Goal: Navigation & Orientation: Find specific page/section

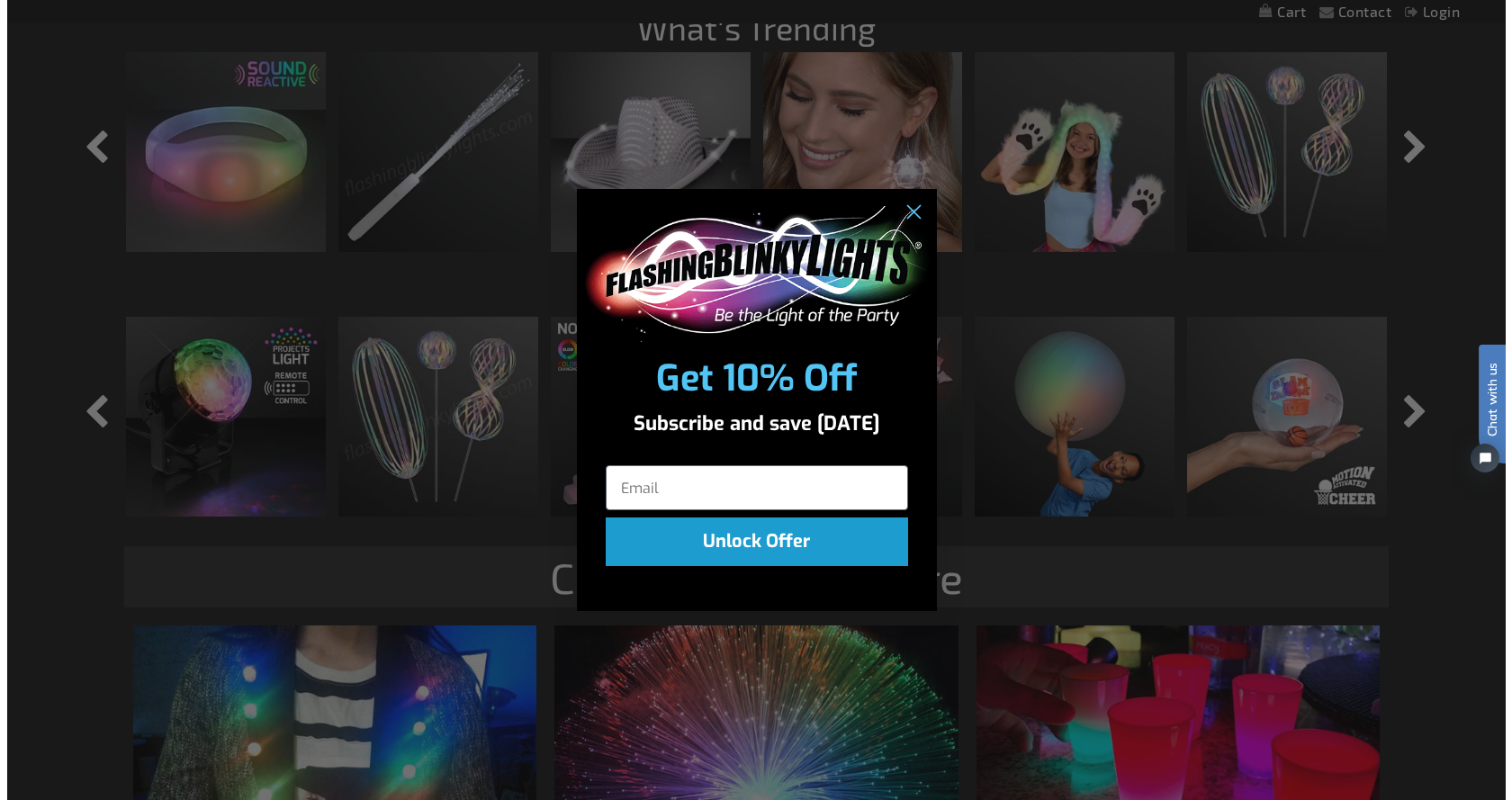
scroll to position [1807, 0]
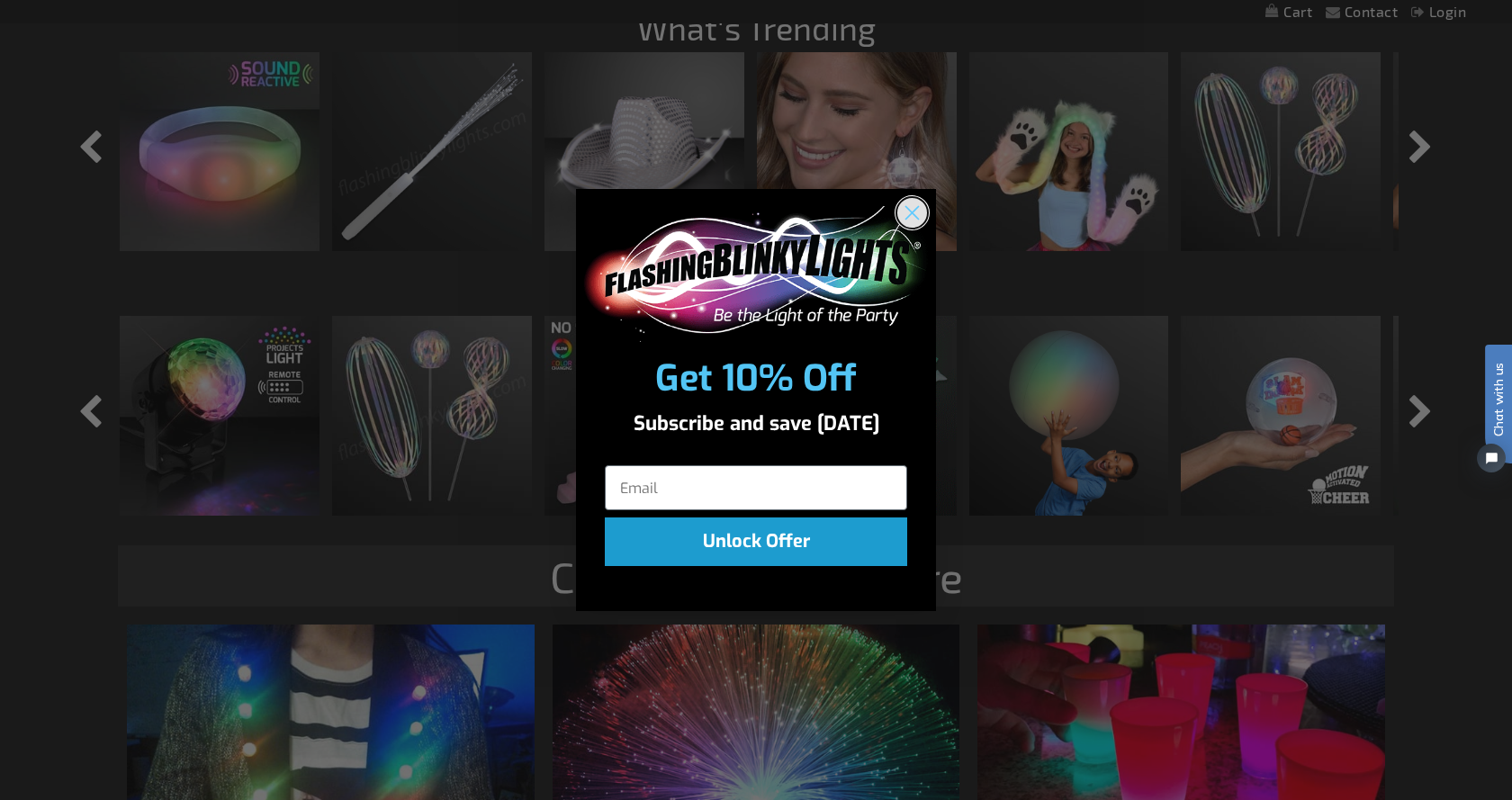
click at [917, 205] on circle "Close dialog" at bounding box center [912, 212] width 30 height 30
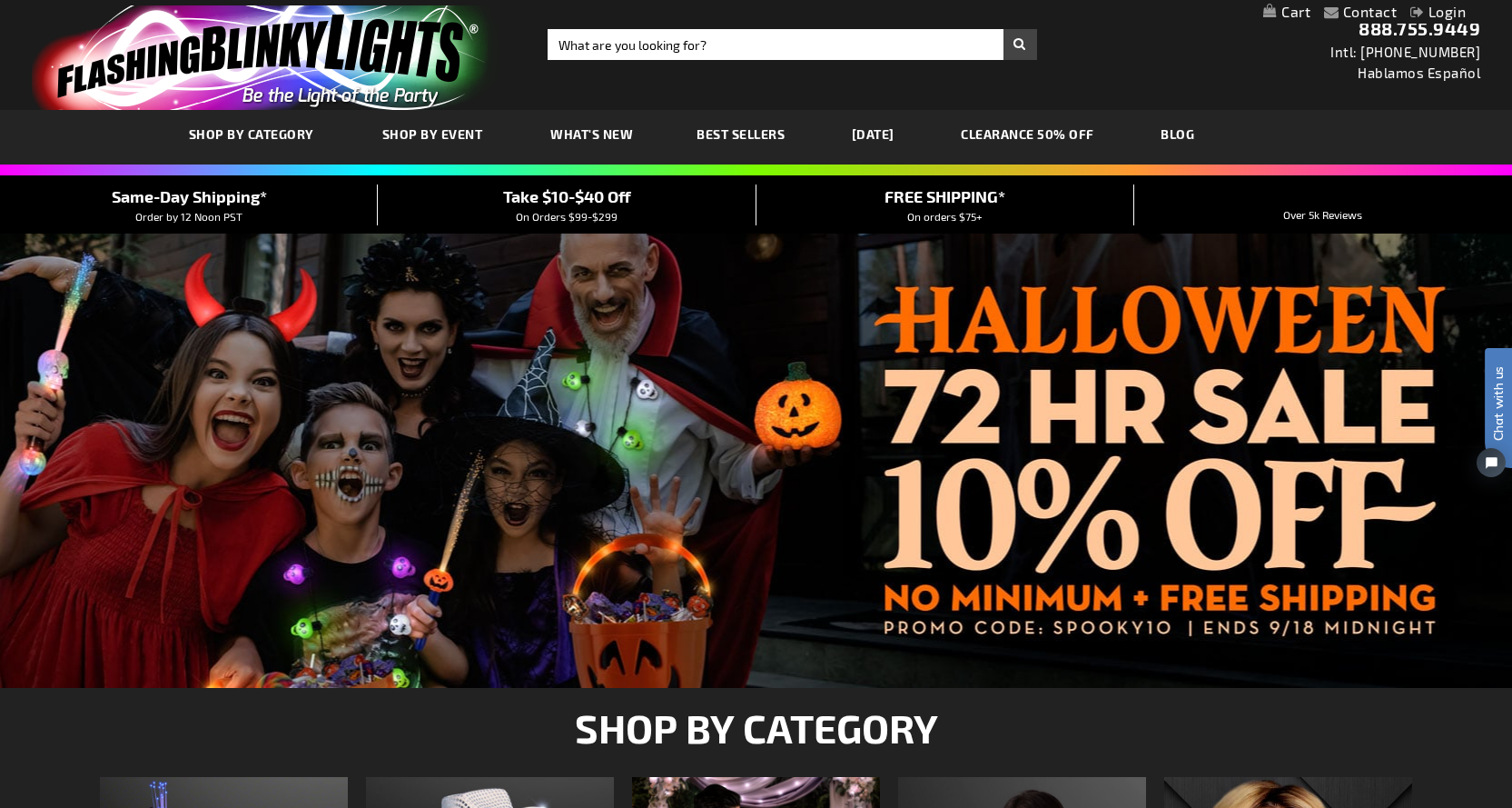
scroll to position [0, 0]
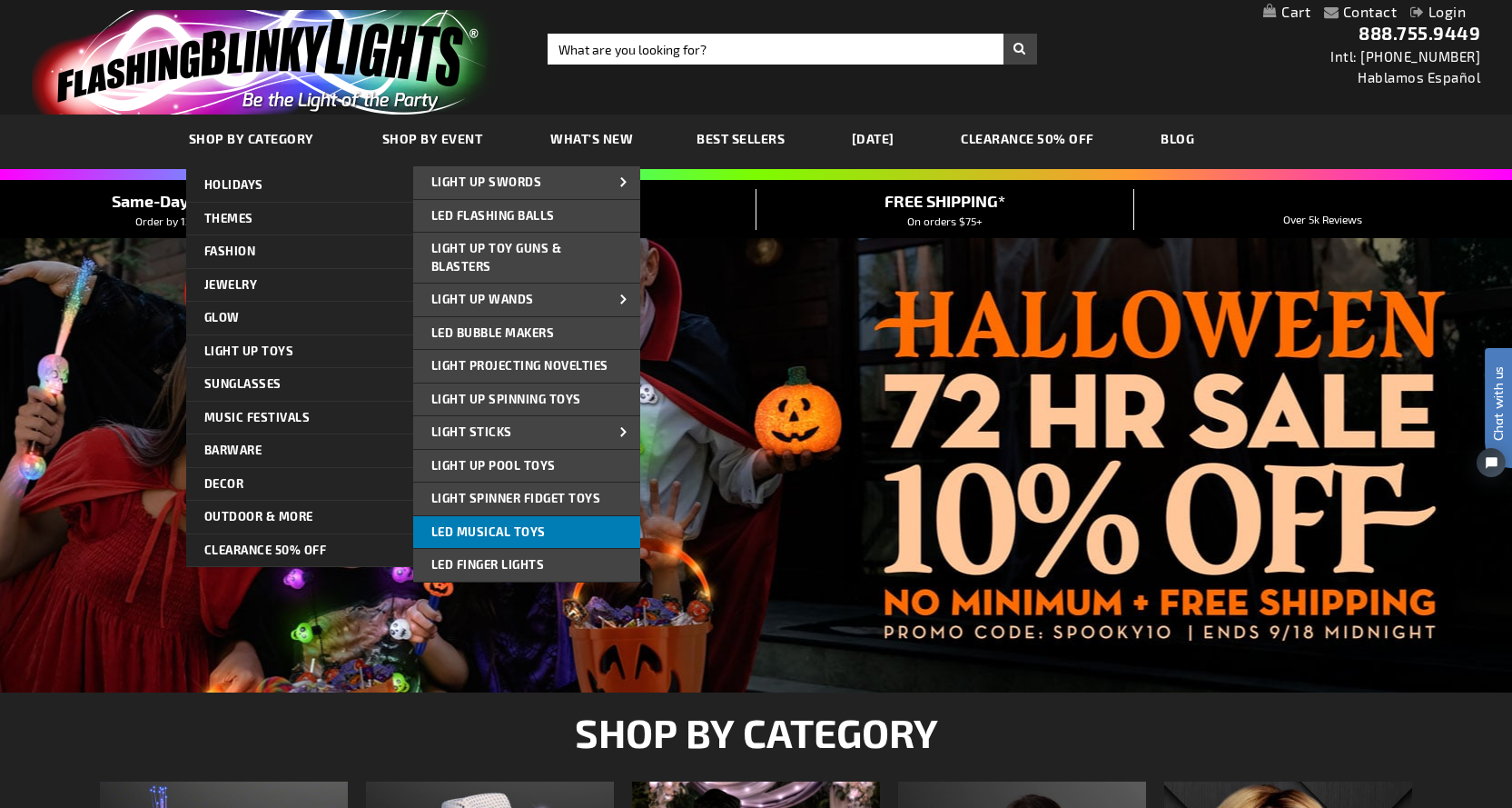
click at [503, 529] on span "LED Musical Toys" at bounding box center [488, 531] width 114 height 15
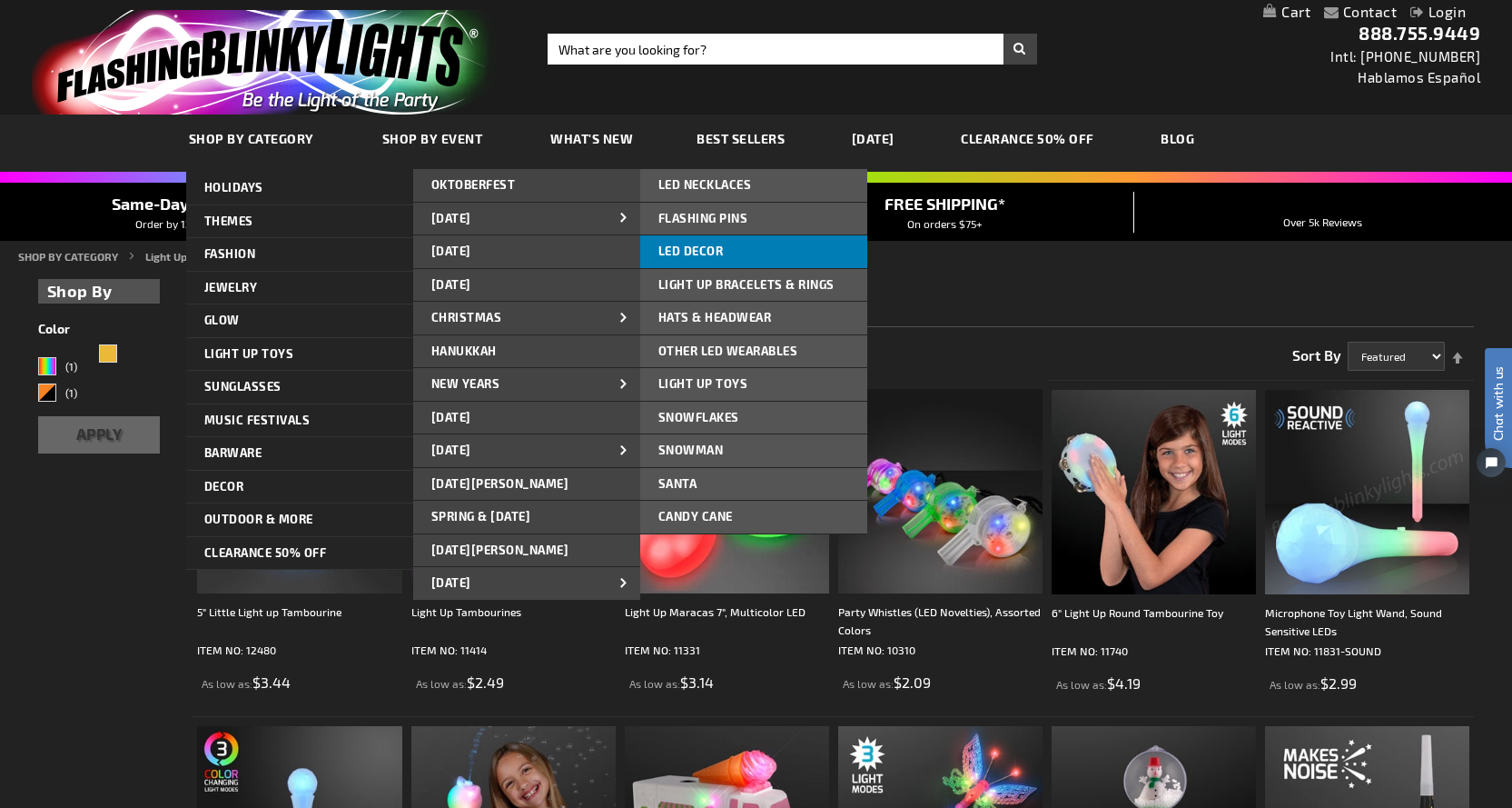
click at [725, 246] on link "LED DECOR" at bounding box center [754, 252] width 227 height 33
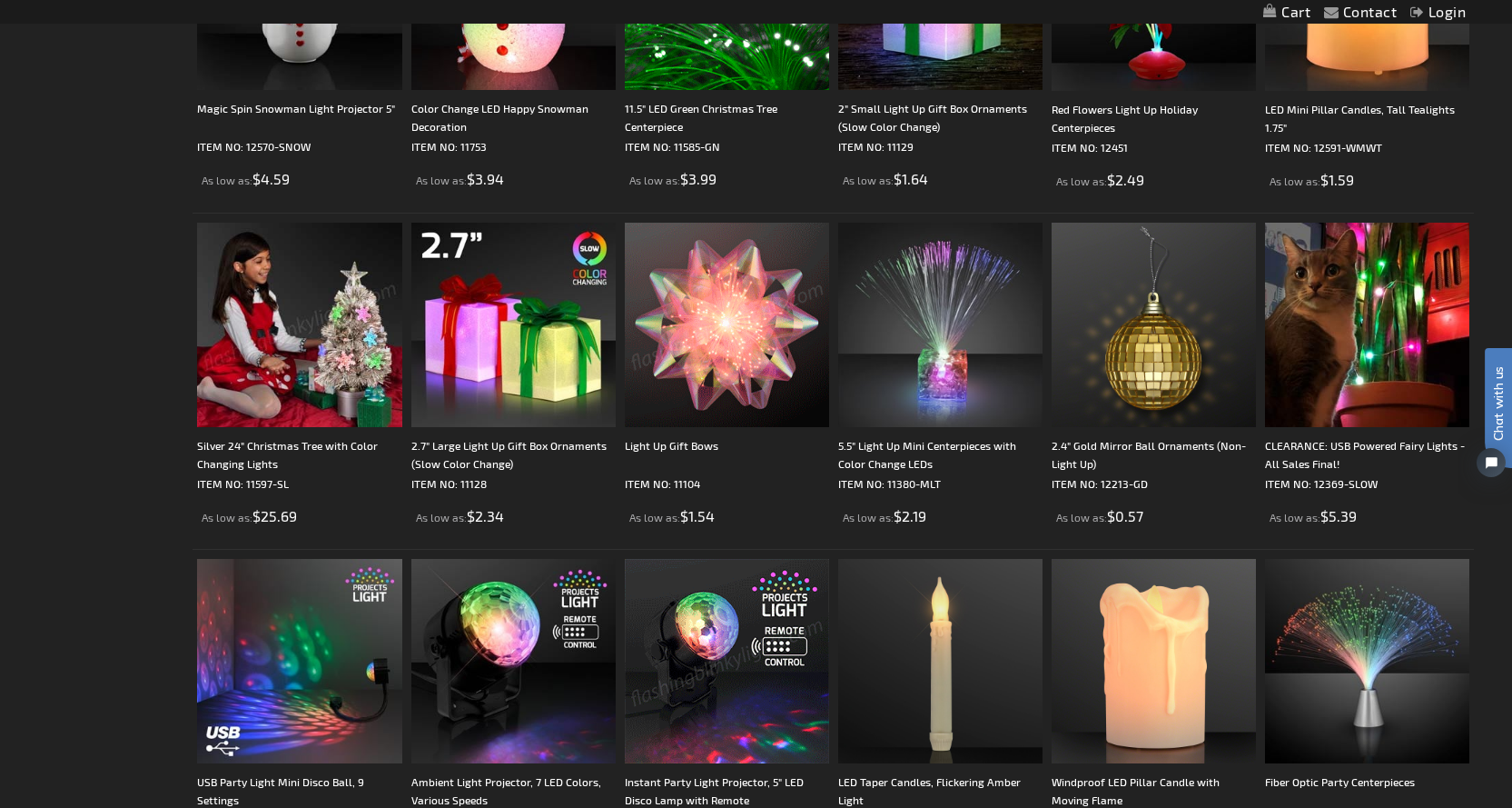
scroll to position [454, 0]
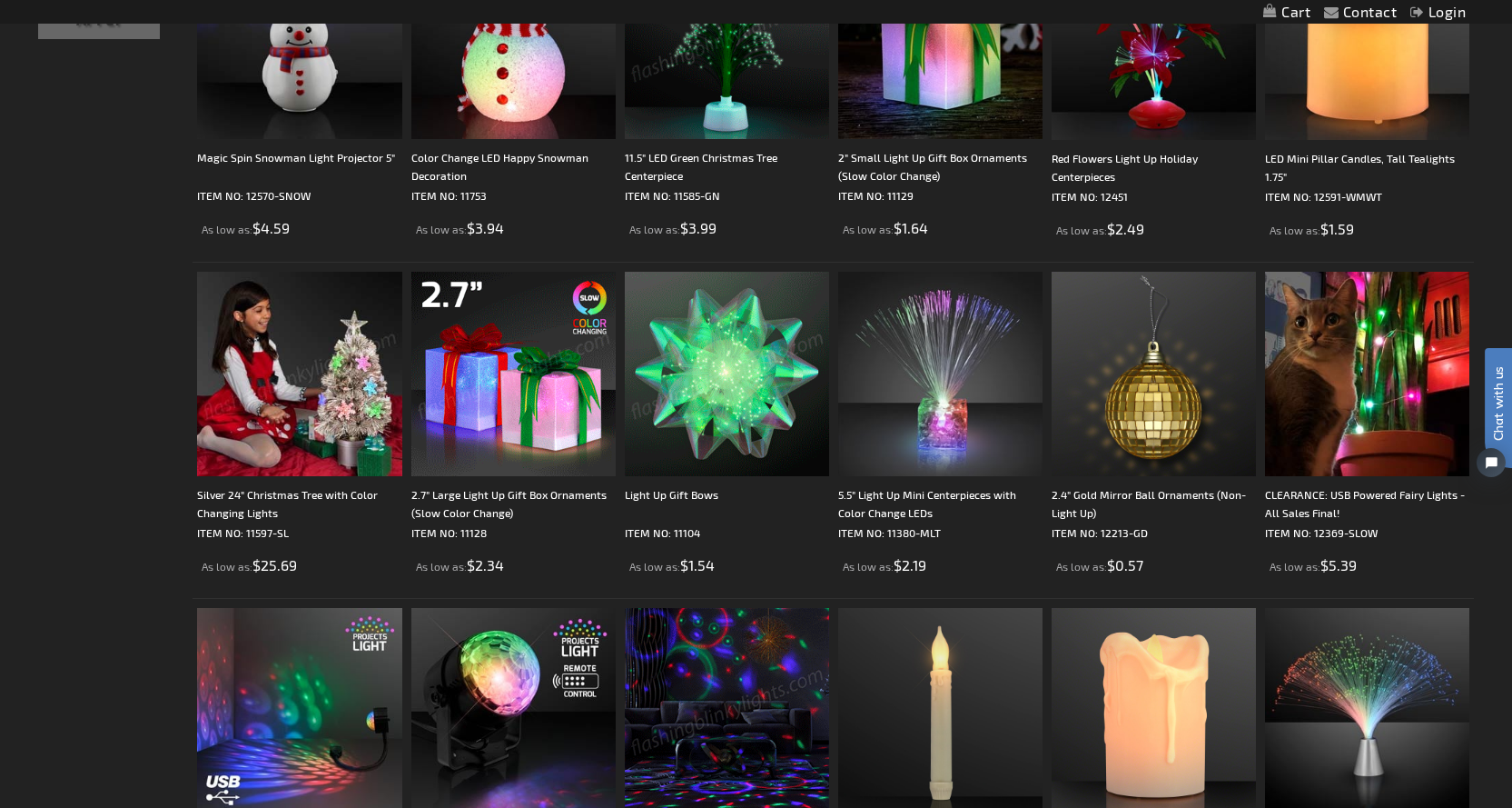
click at [506, 400] on img at bounding box center [513, 373] width 204 height 204
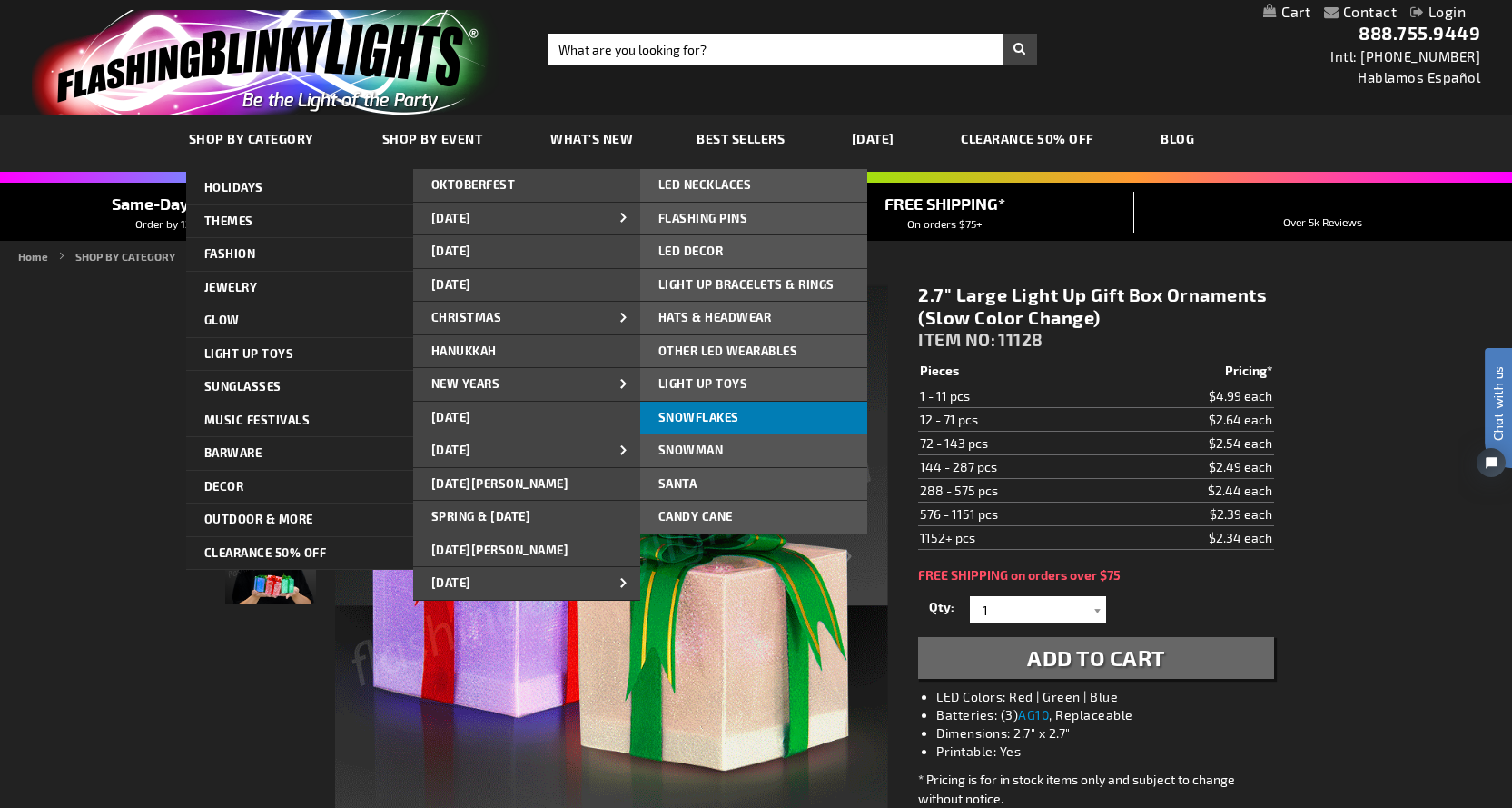
click at [737, 418] on span "Snowflakes" at bounding box center [699, 417] width 81 height 15
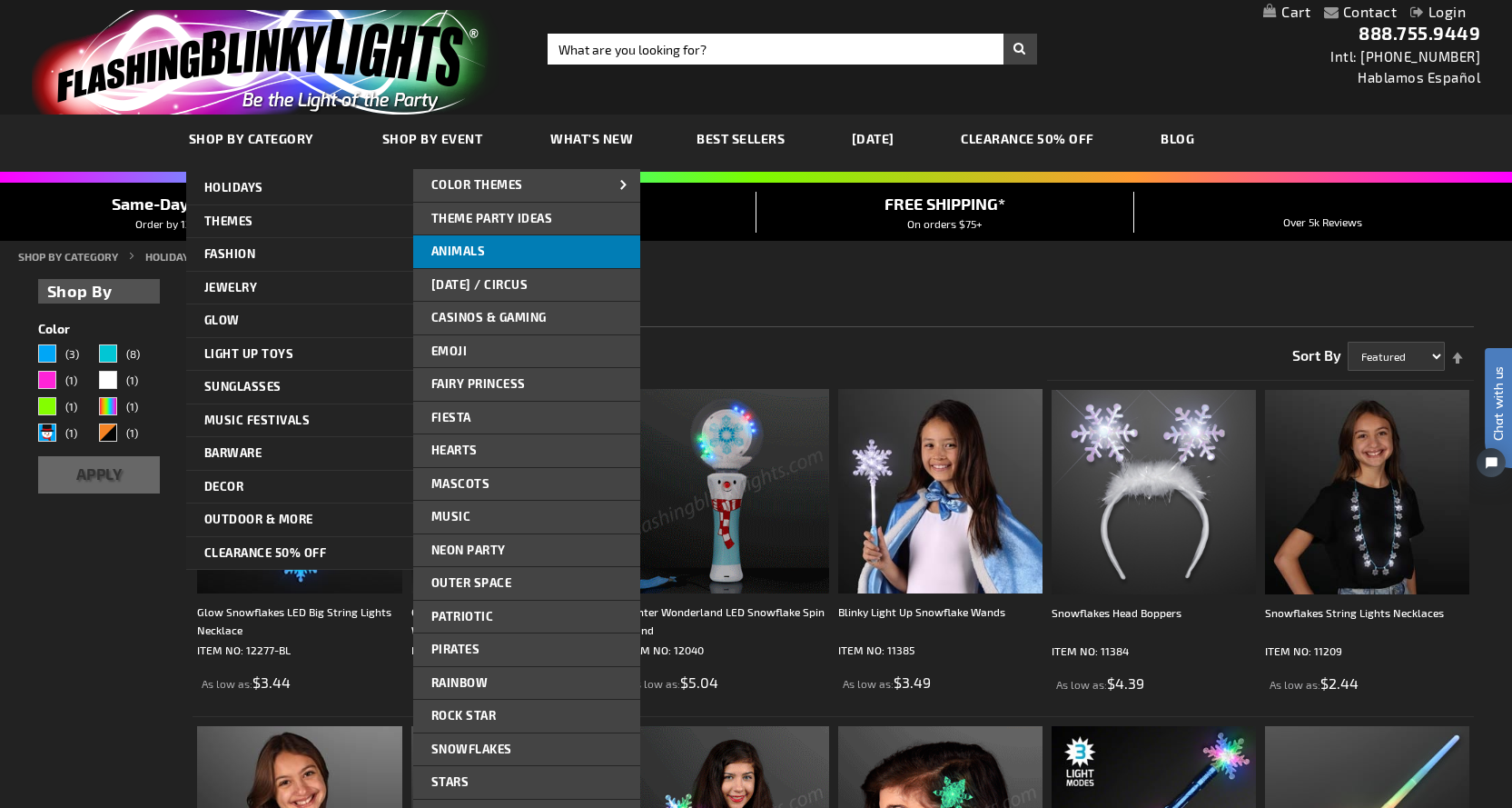
click at [502, 240] on link "Animals" at bounding box center [527, 252] width 227 height 33
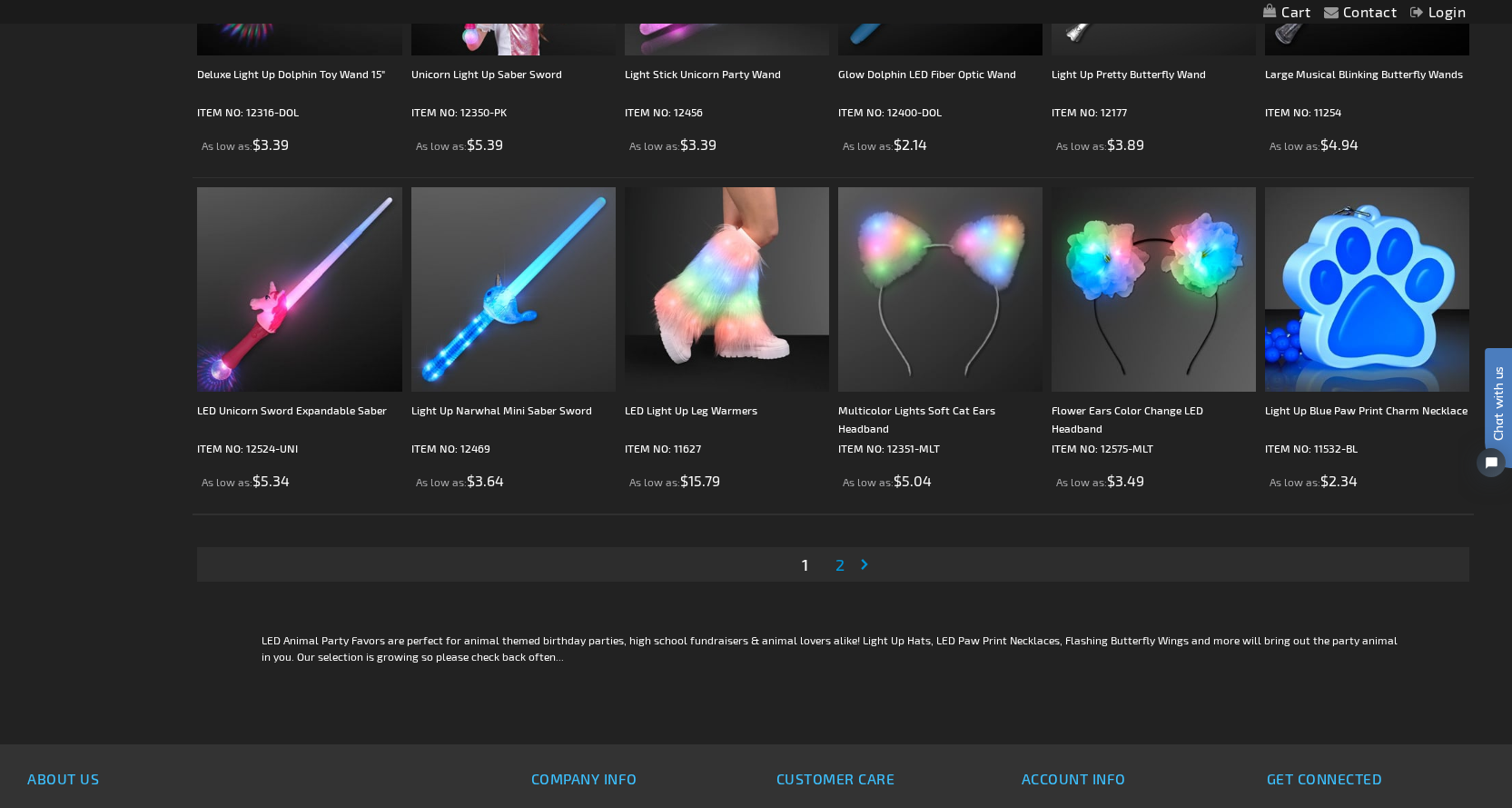
scroll to position [3270, 0]
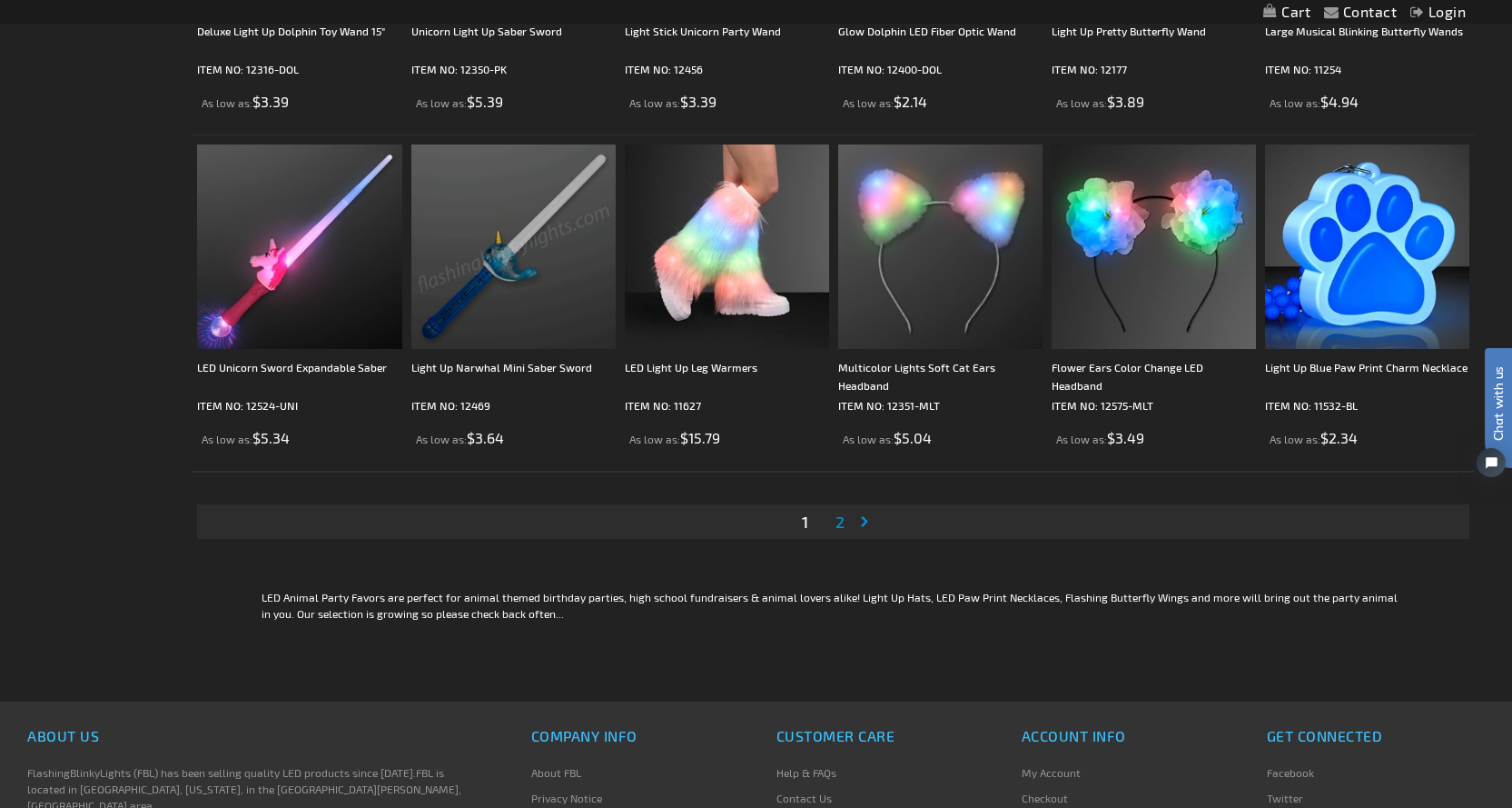
click at [838, 517] on span "2" at bounding box center [840, 521] width 9 height 20
